Goal: Task Accomplishment & Management: Manage account settings

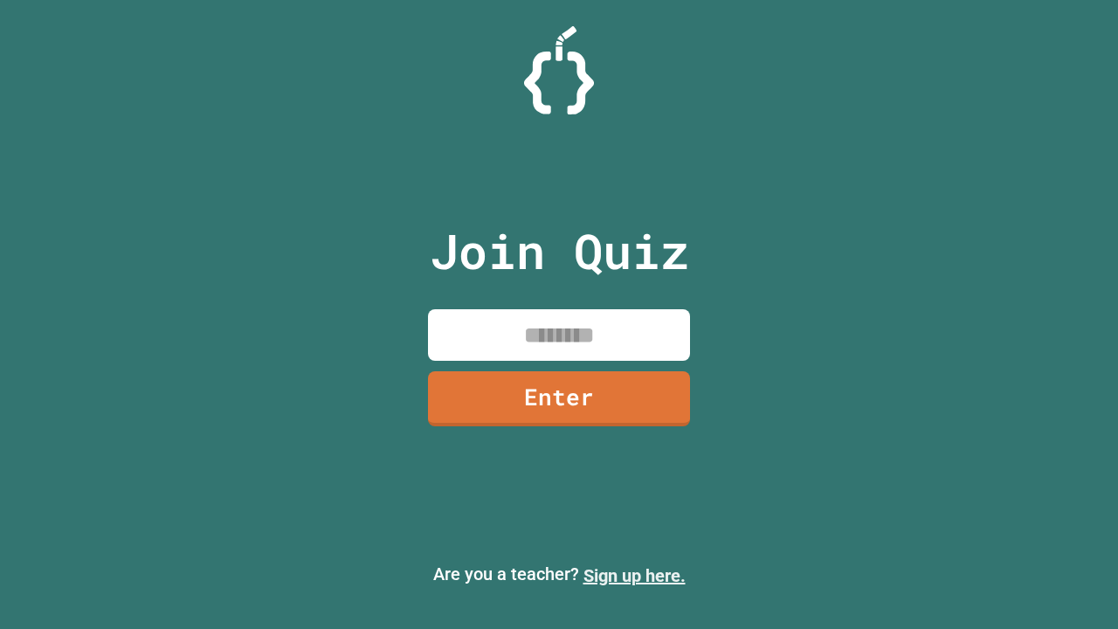
click at [634, 575] on link "Sign up here." at bounding box center [634, 575] width 102 height 21
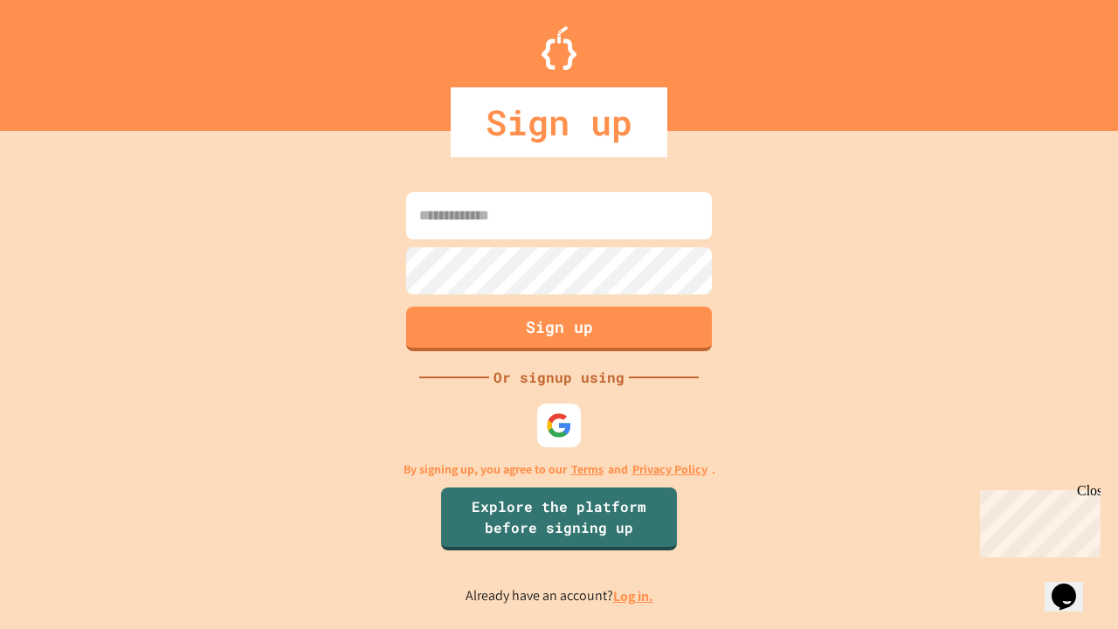
click at [634, 595] on link "Log in." at bounding box center [633, 596] width 40 height 18
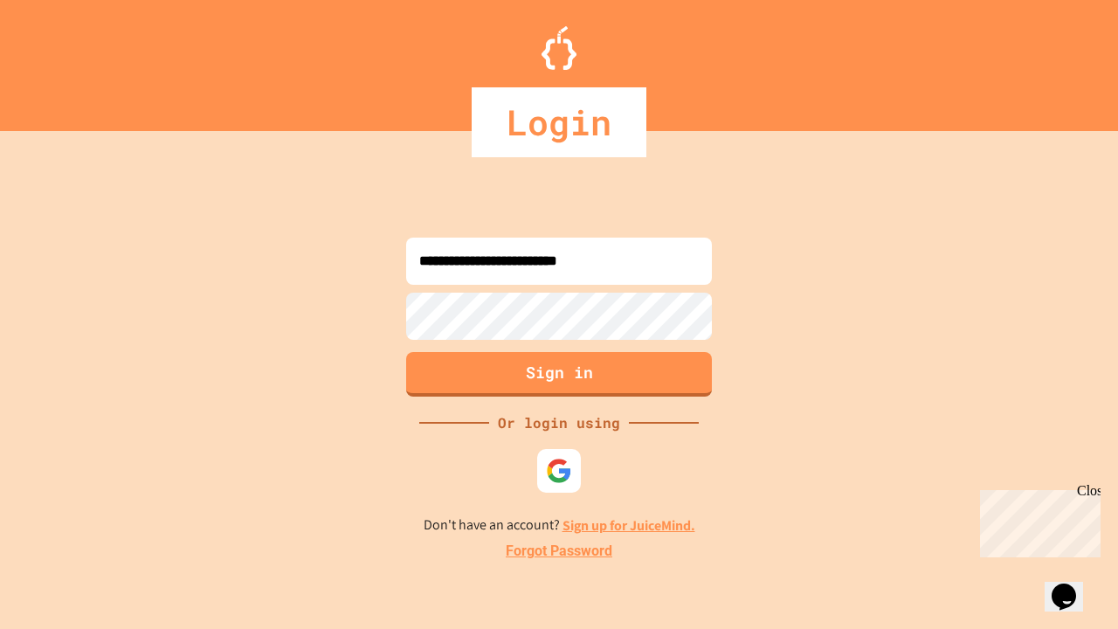
type input "**********"
